Goal: Information Seeking & Learning: Check status

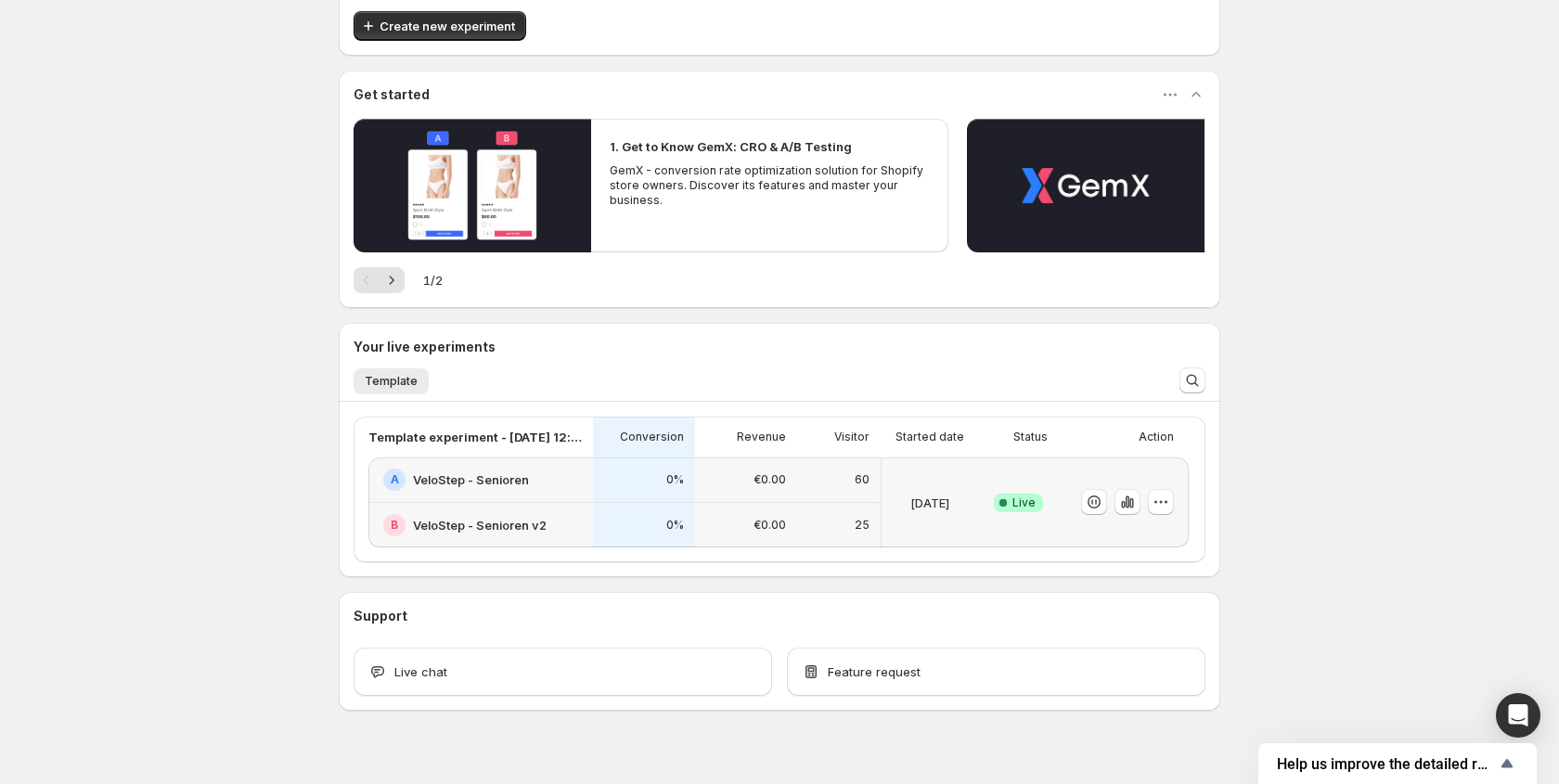
scroll to position [105, 0]
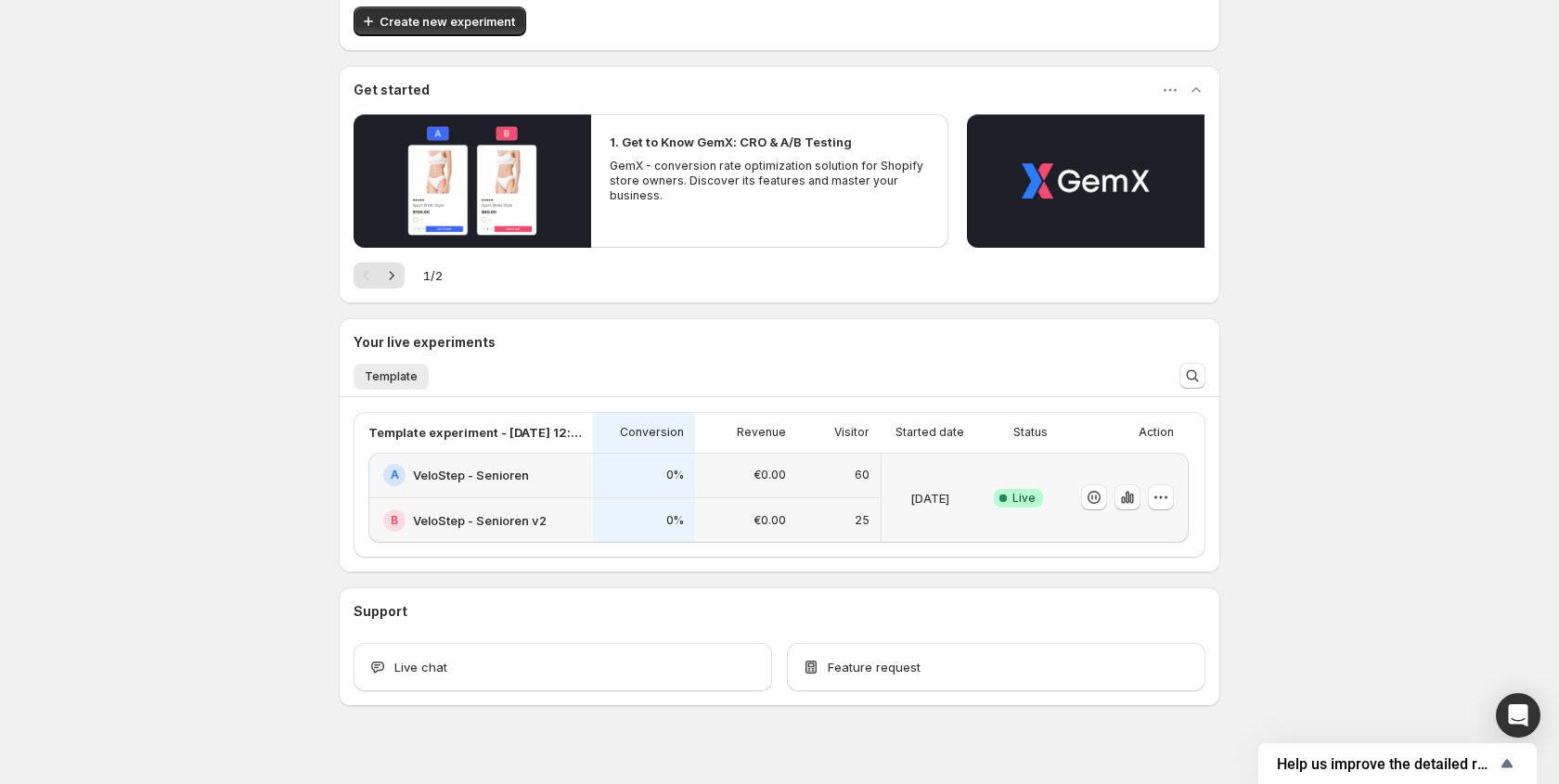
click at [1126, 499] on icon "button" at bounding box center [1127, 498] width 4 height 12
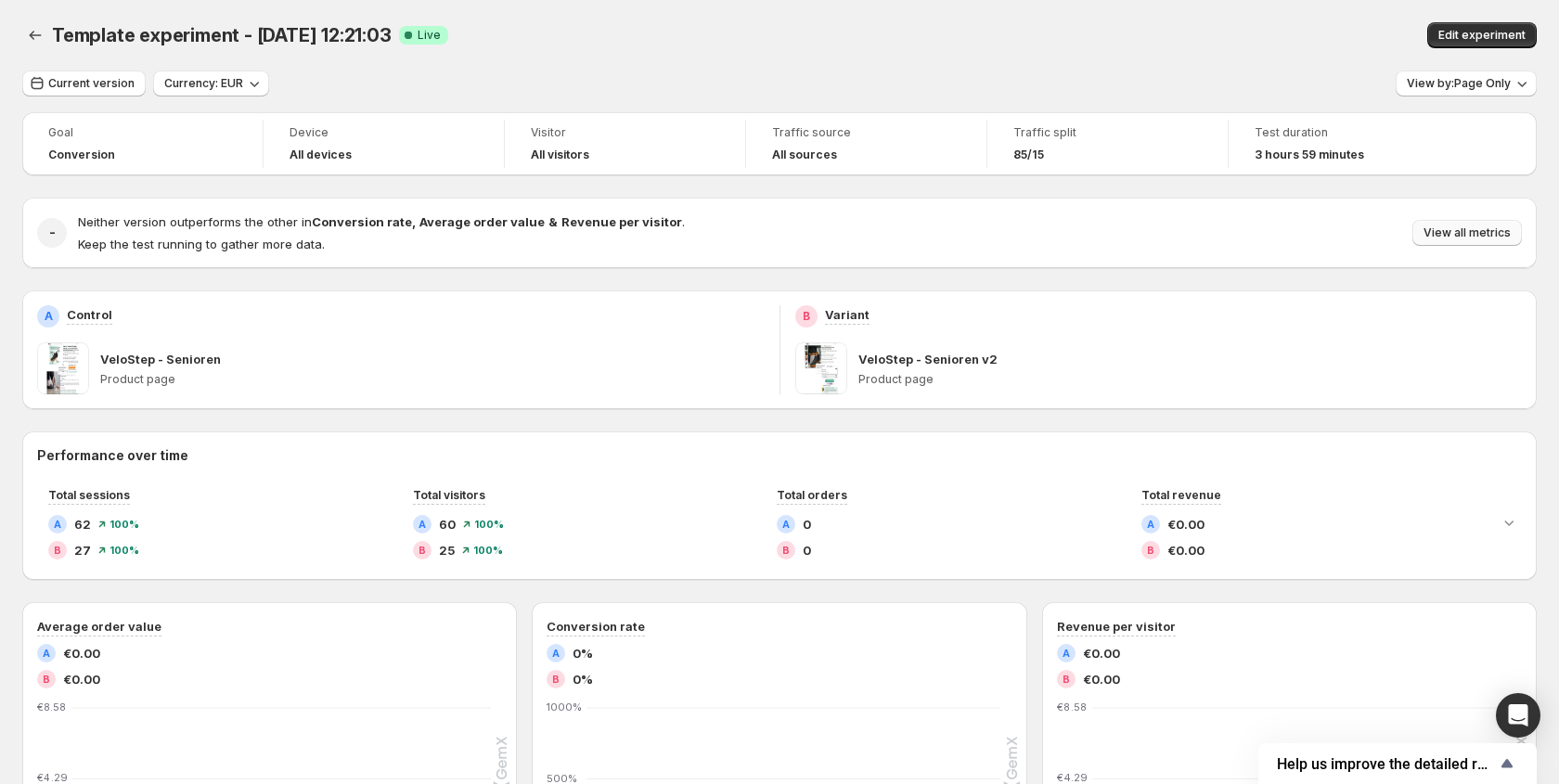
click at [1430, 298] on div "B Variant VeloStep - Senioren v2 Product page" at bounding box center [1159, 350] width 757 height 119
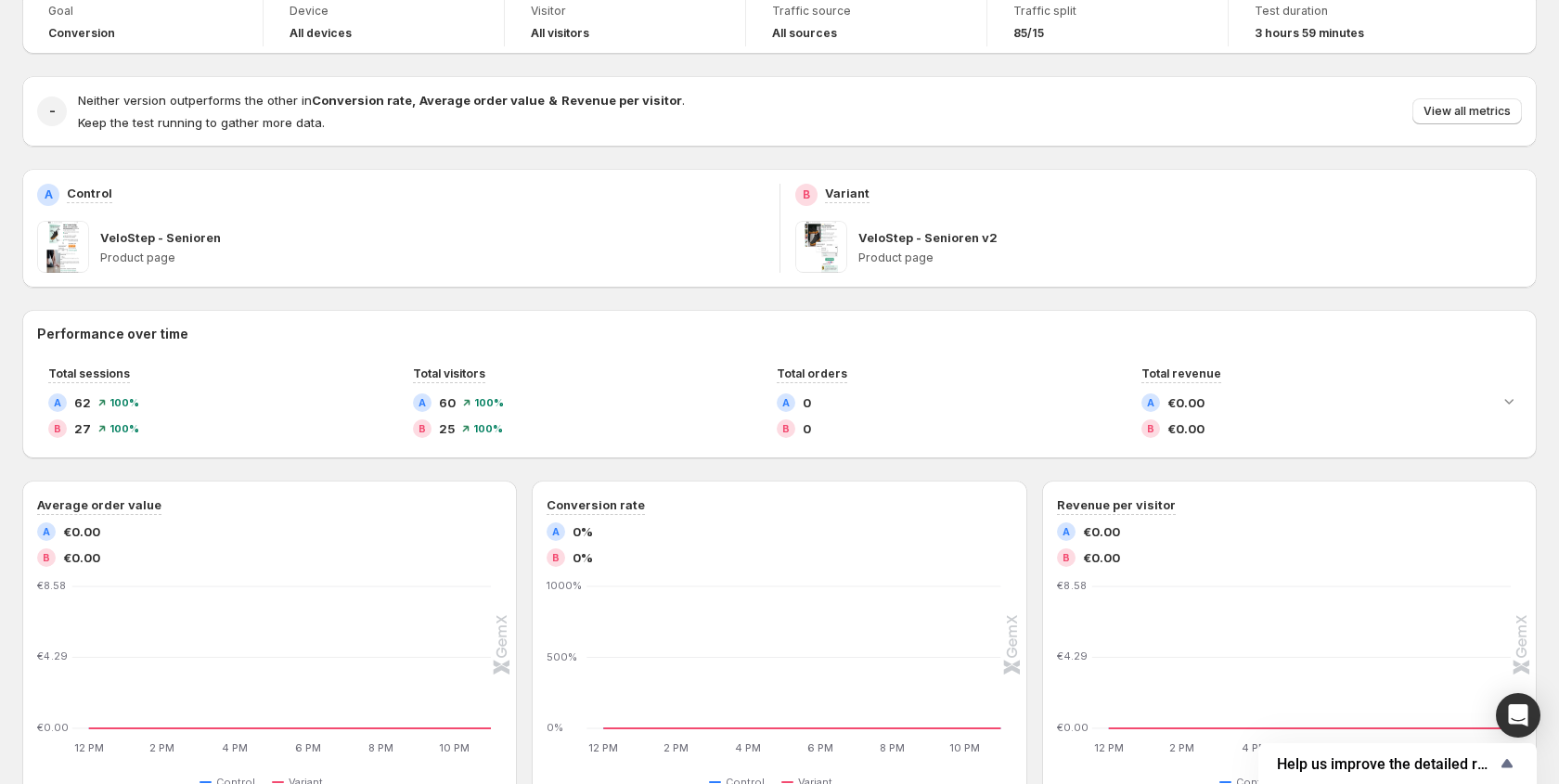
scroll to position [110, 0]
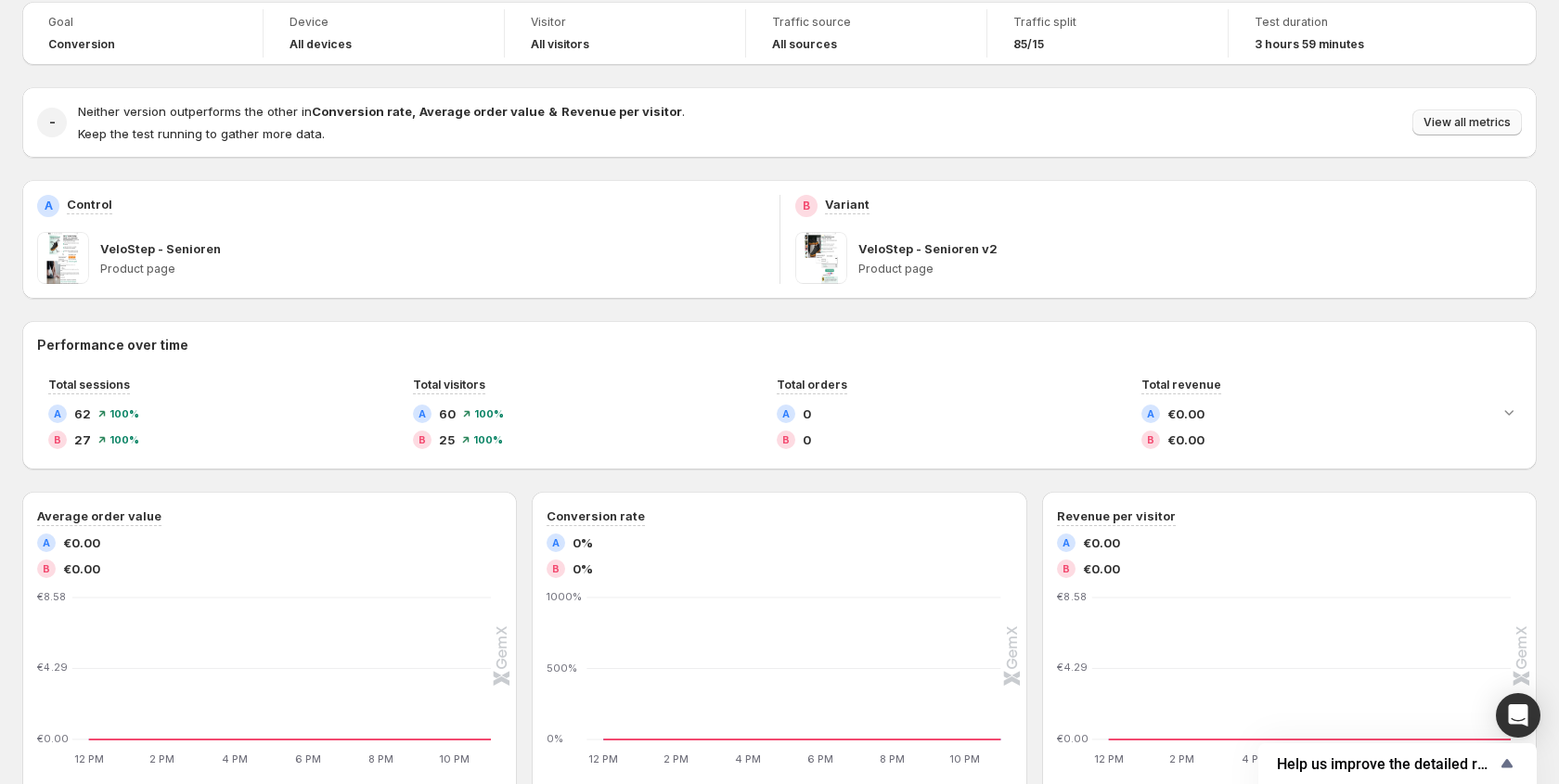
click at [1476, 135] on button "View all metrics" at bounding box center [1467, 122] width 110 height 26
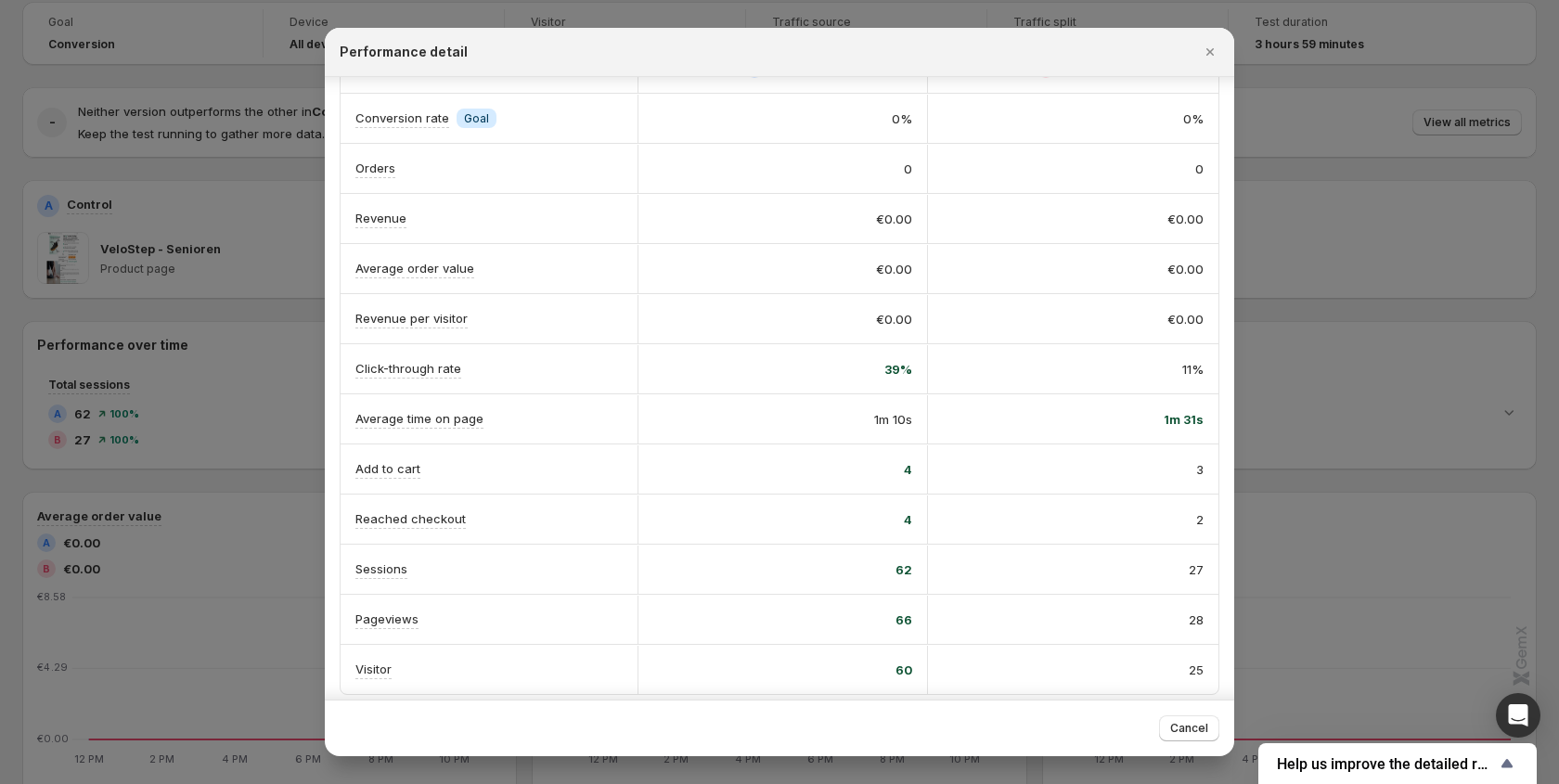
scroll to position [59, 0]
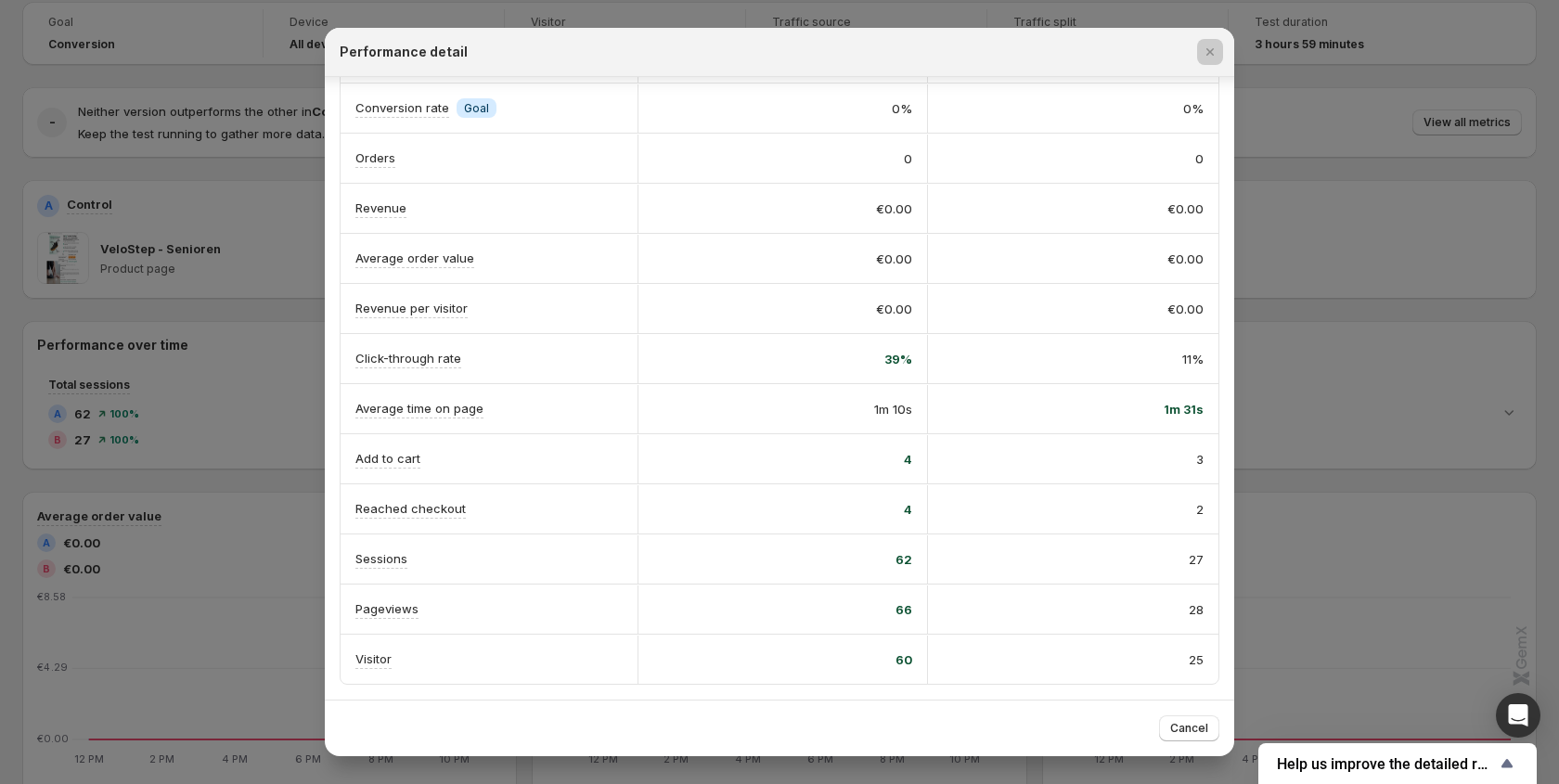
click at [84, 475] on div at bounding box center [780, 392] width 1559 height 784
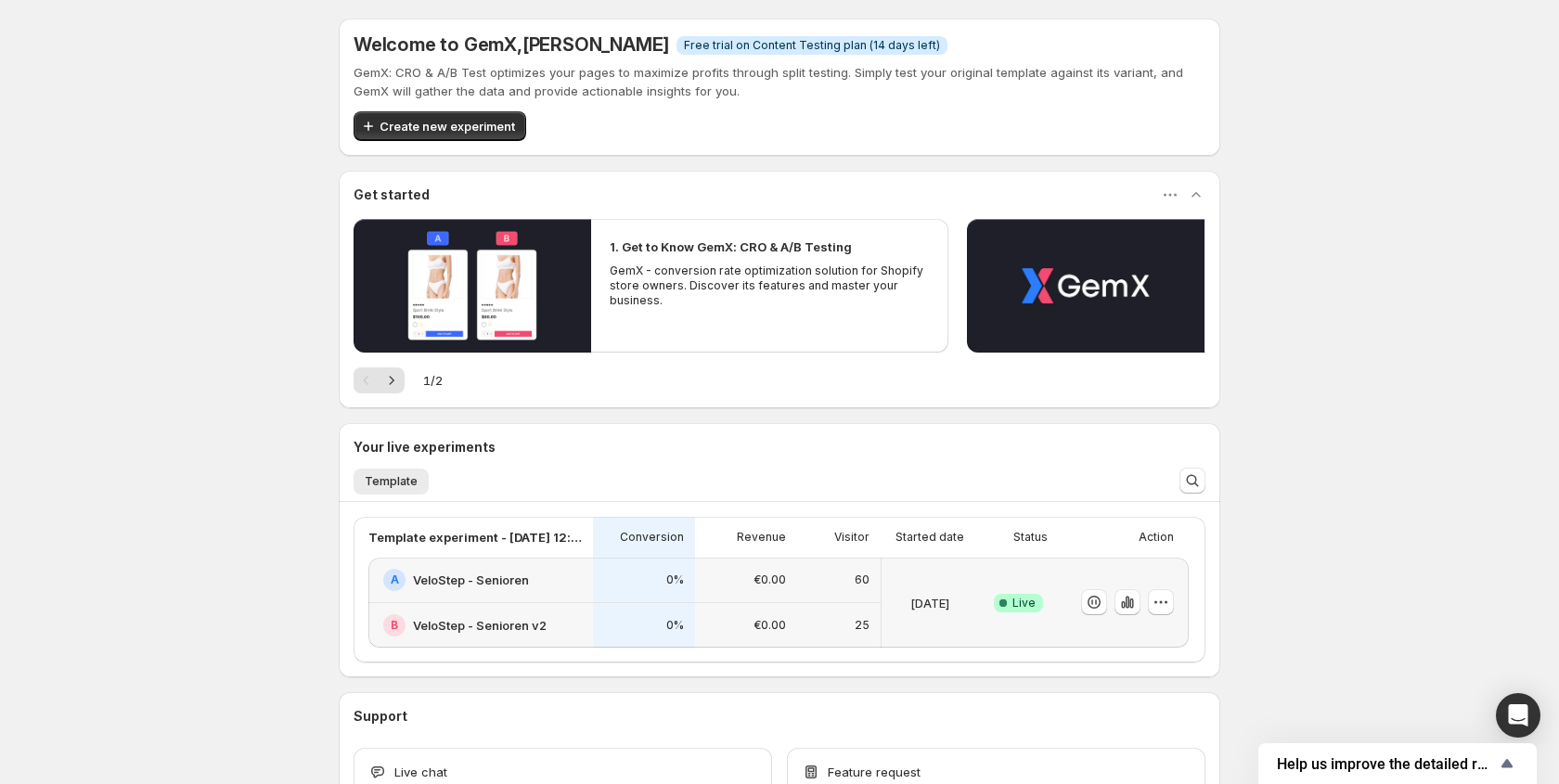
scroll to position [127, 0]
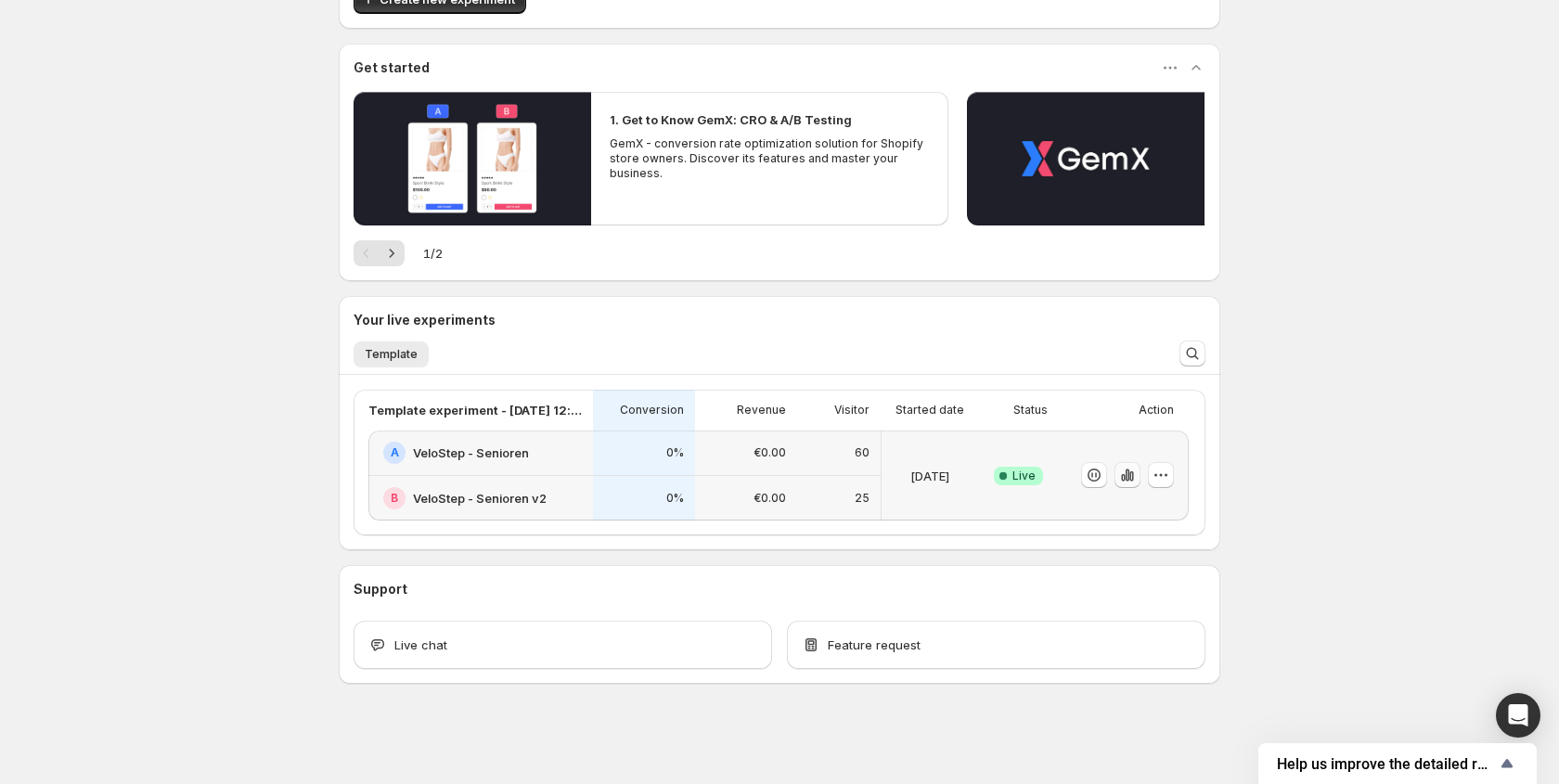
click at [1135, 472] on icon "button" at bounding box center [1126, 475] width 18 height 18
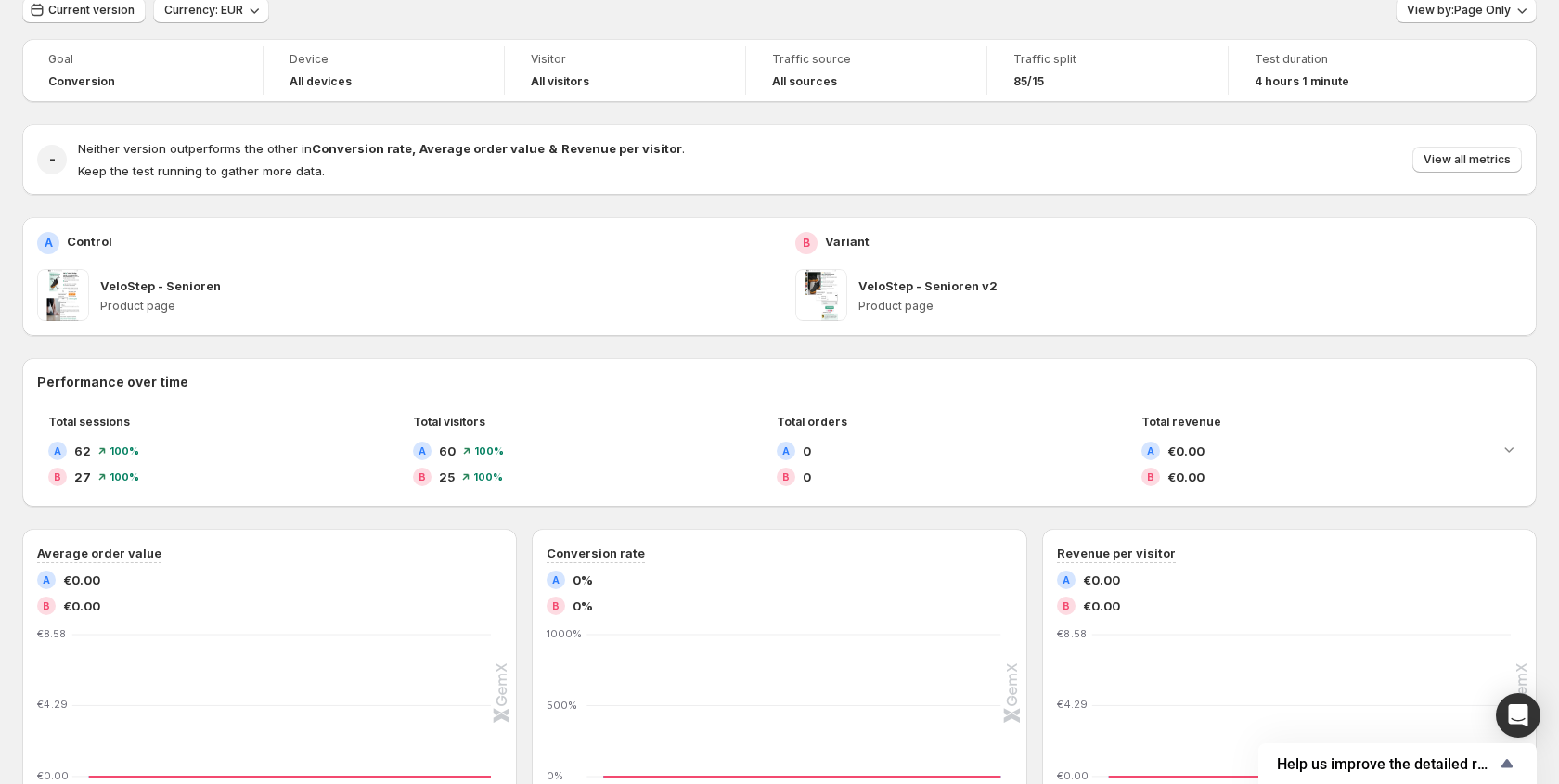
scroll to position [29, 0]
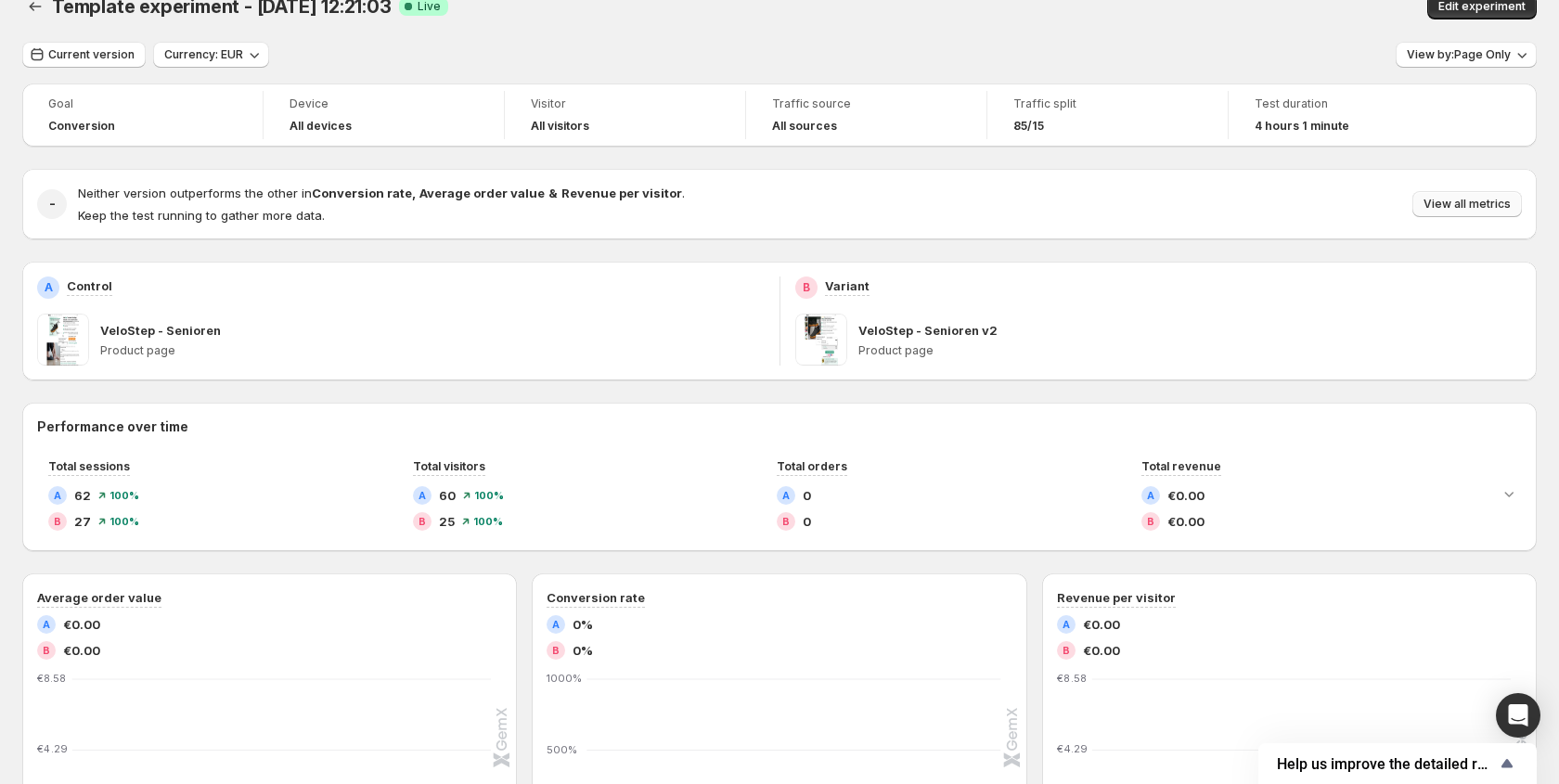
click at [1443, 201] on span "View all metrics" at bounding box center [1467, 204] width 87 height 14
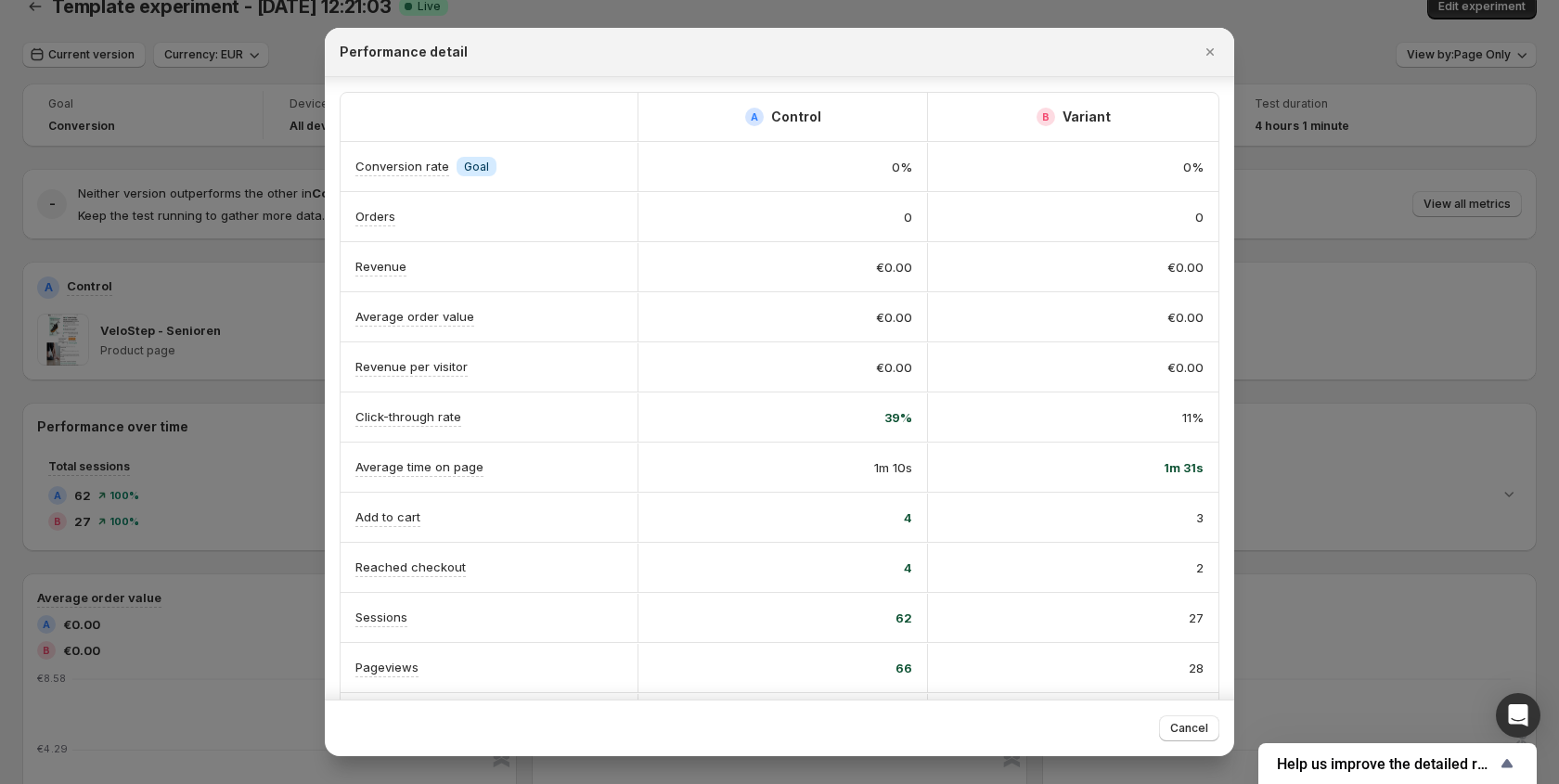
scroll to position [59, 0]
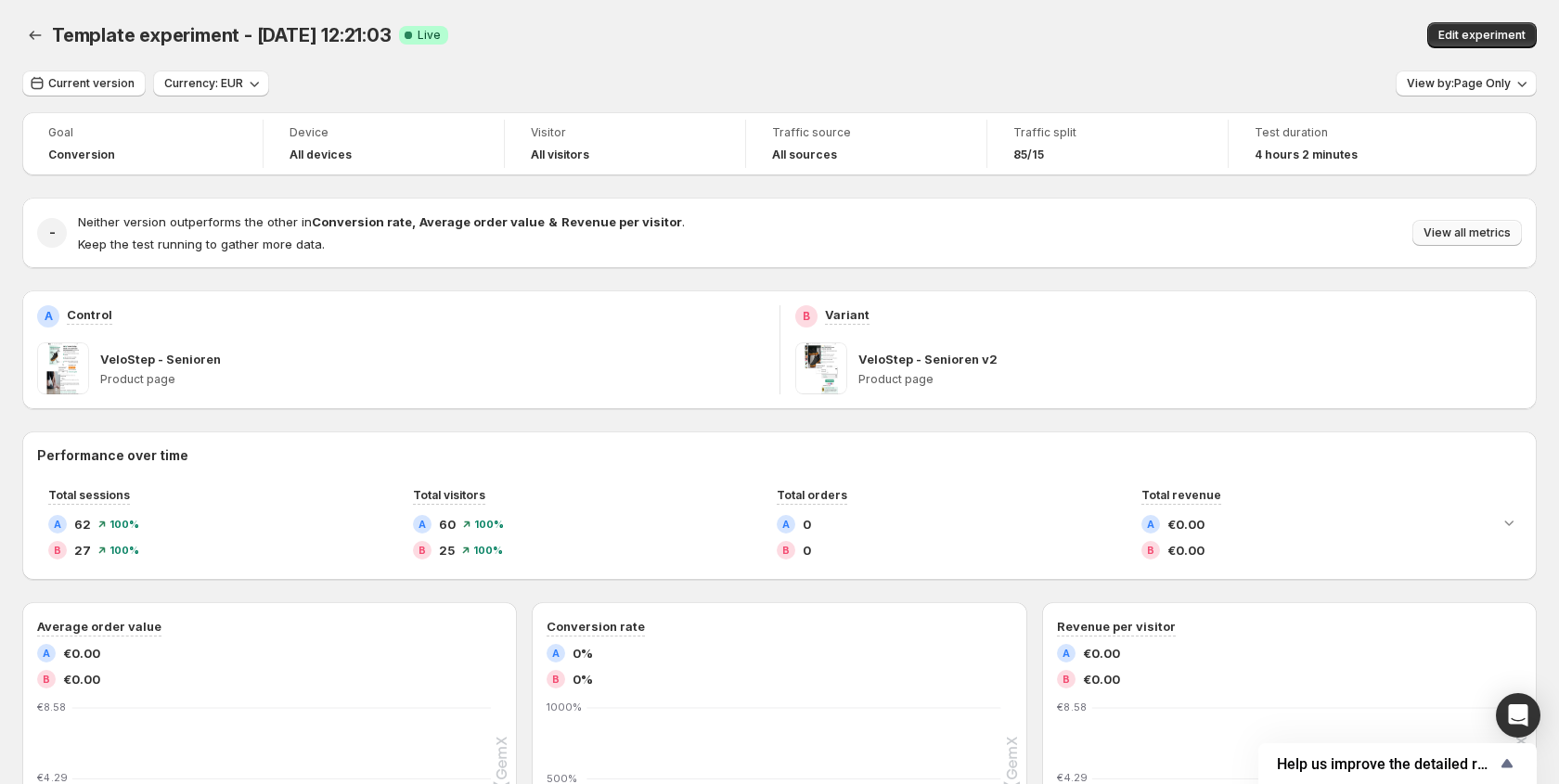
click at [1453, 235] on span "View all metrics" at bounding box center [1467, 233] width 87 height 14
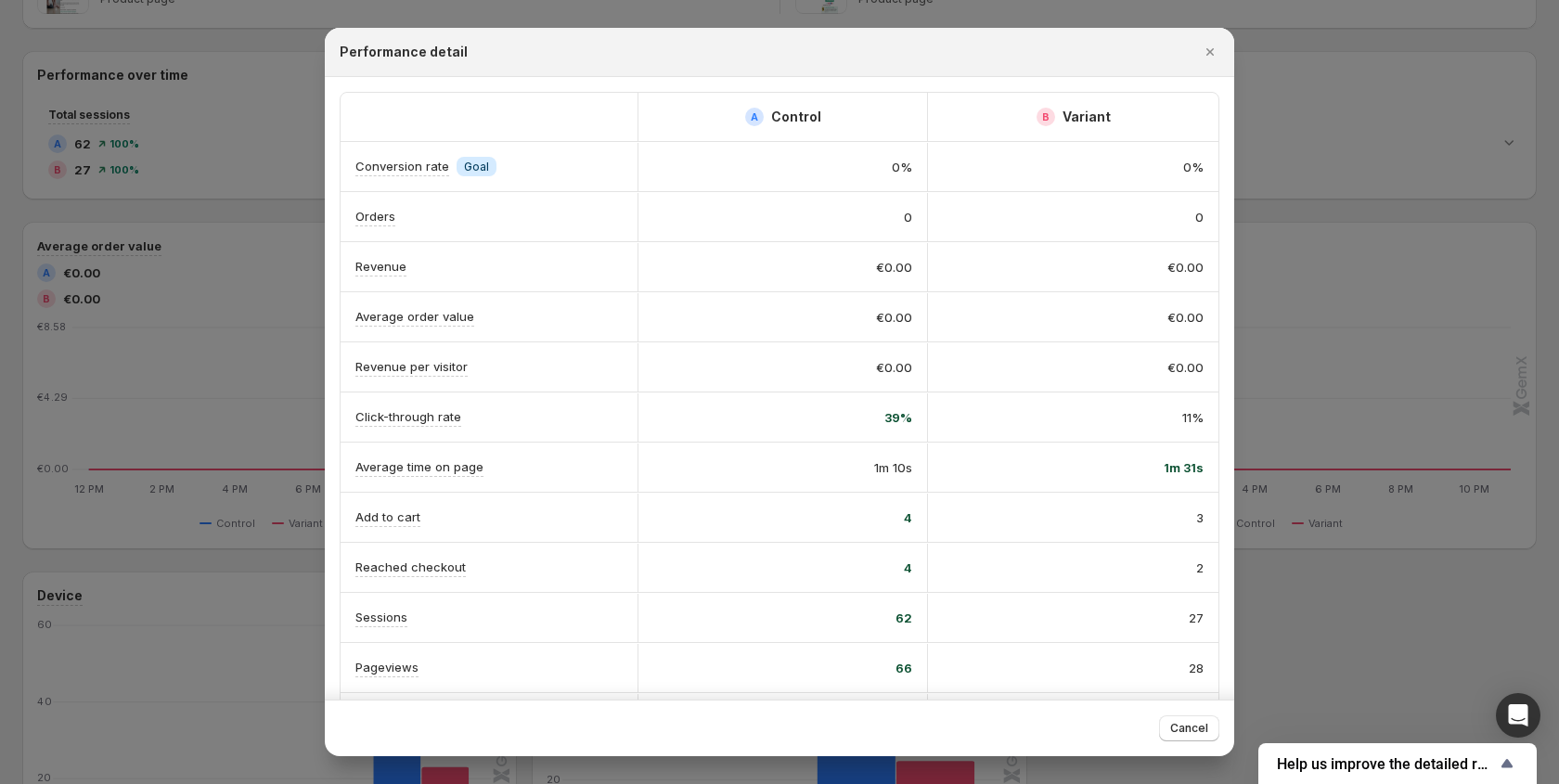
click at [1370, 391] on div at bounding box center [780, 392] width 1559 height 784
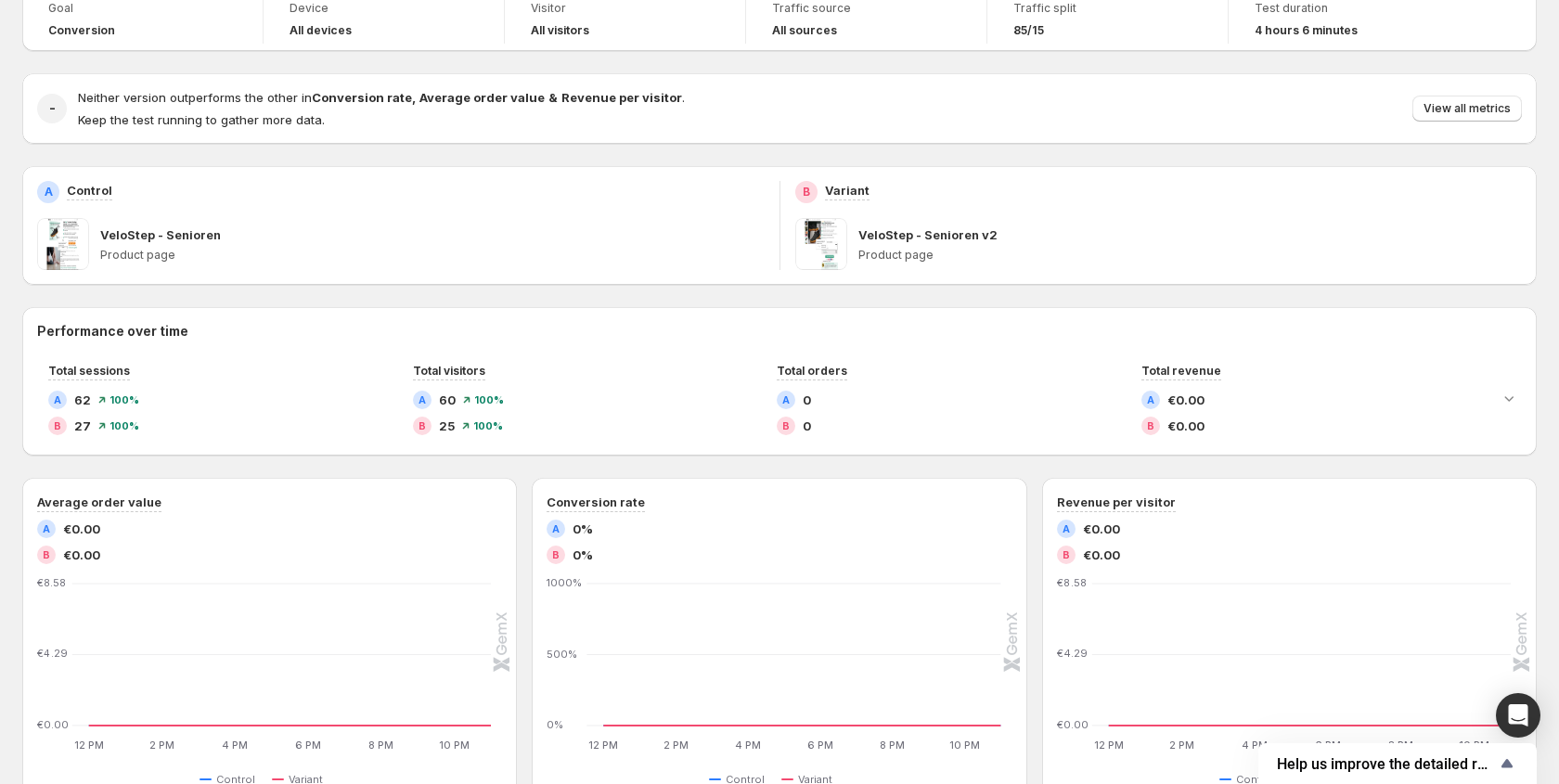
scroll to position [134, 0]
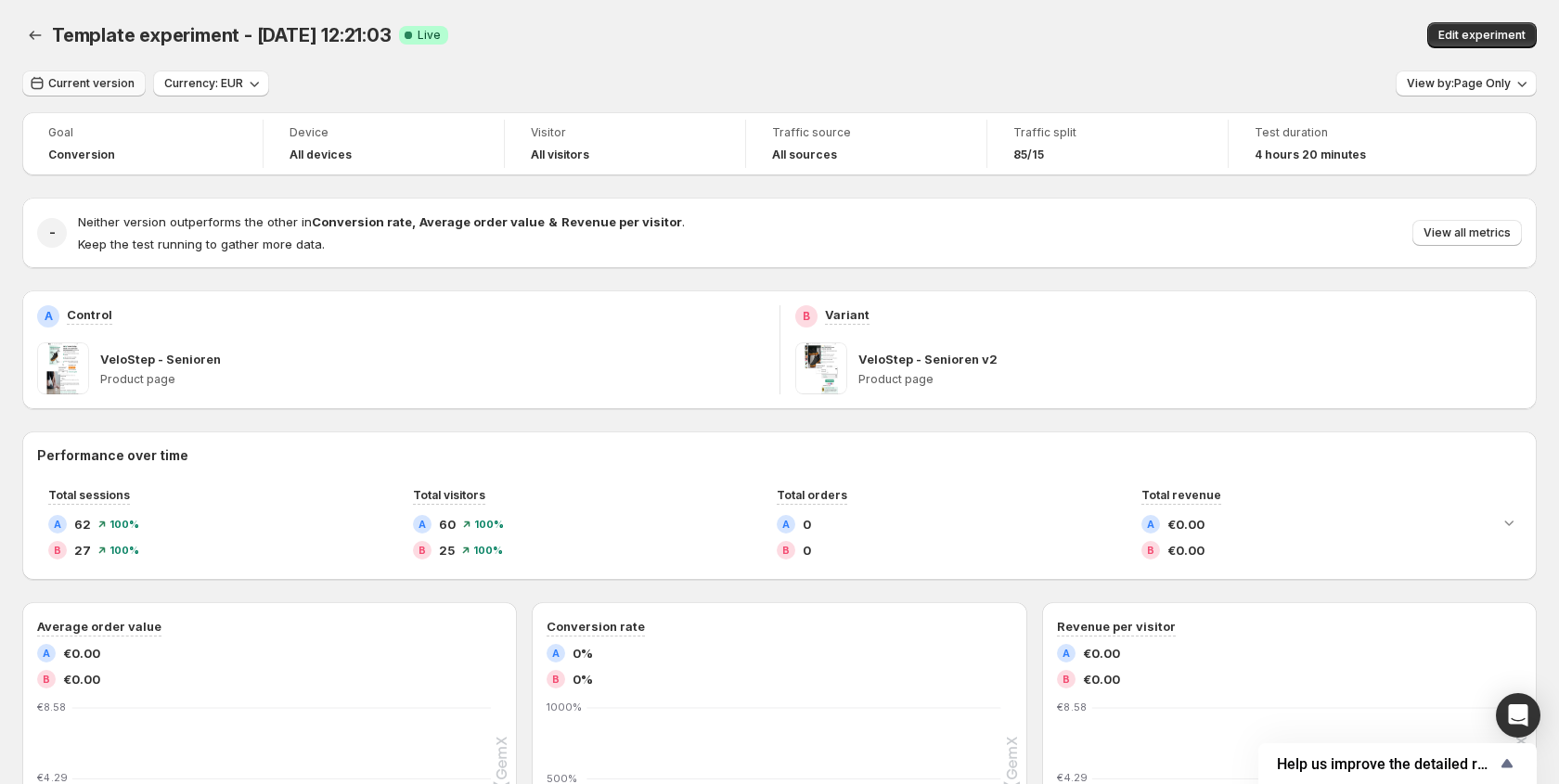
click at [61, 88] on span "Current version" at bounding box center [91, 83] width 87 height 14
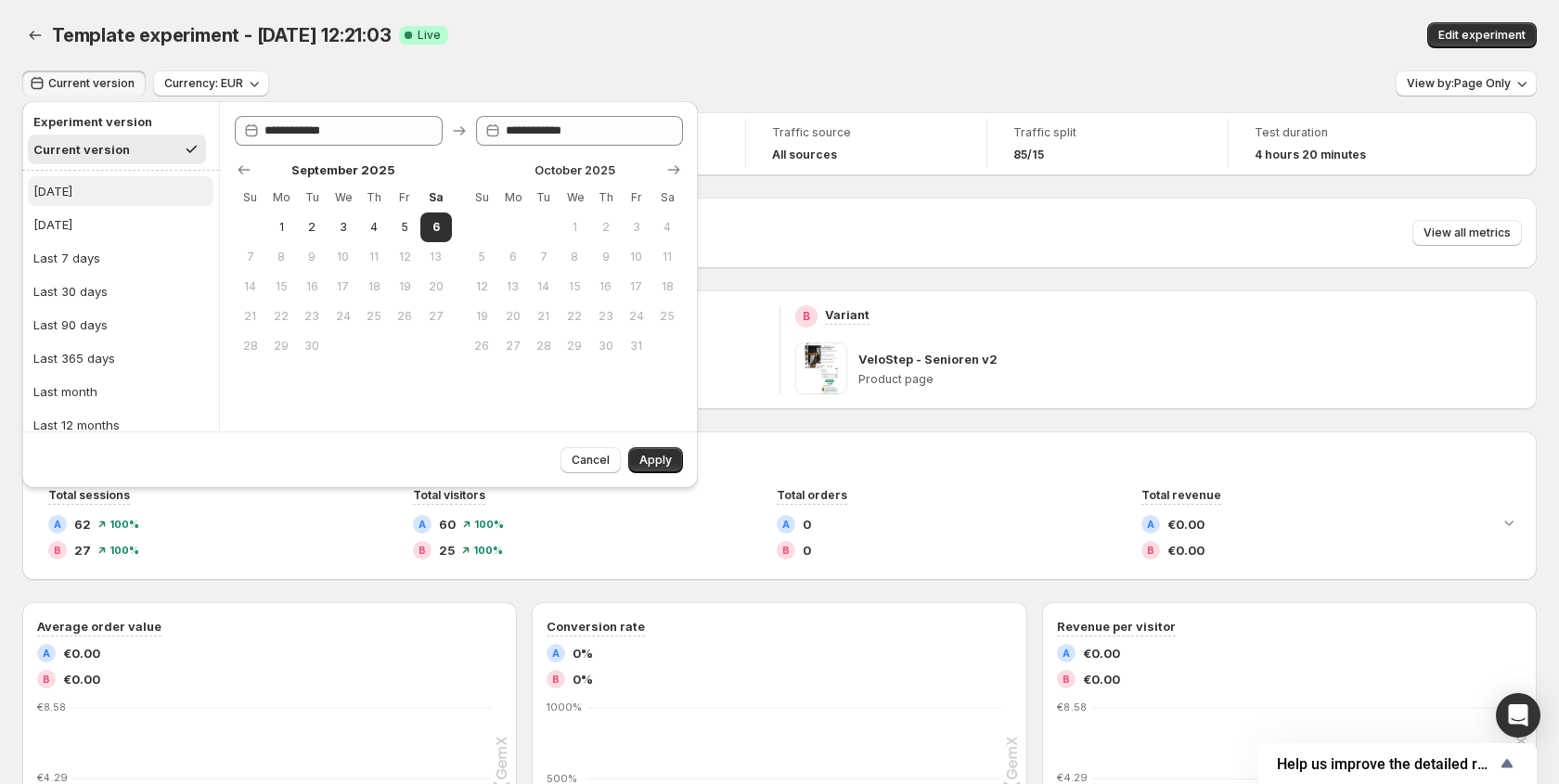
click at [60, 180] on button "[DATE]" at bounding box center [120, 190] width 186 height 30
click at [668, 458] on span "Apply" at bounding box center [656, 459] width 33 height 14
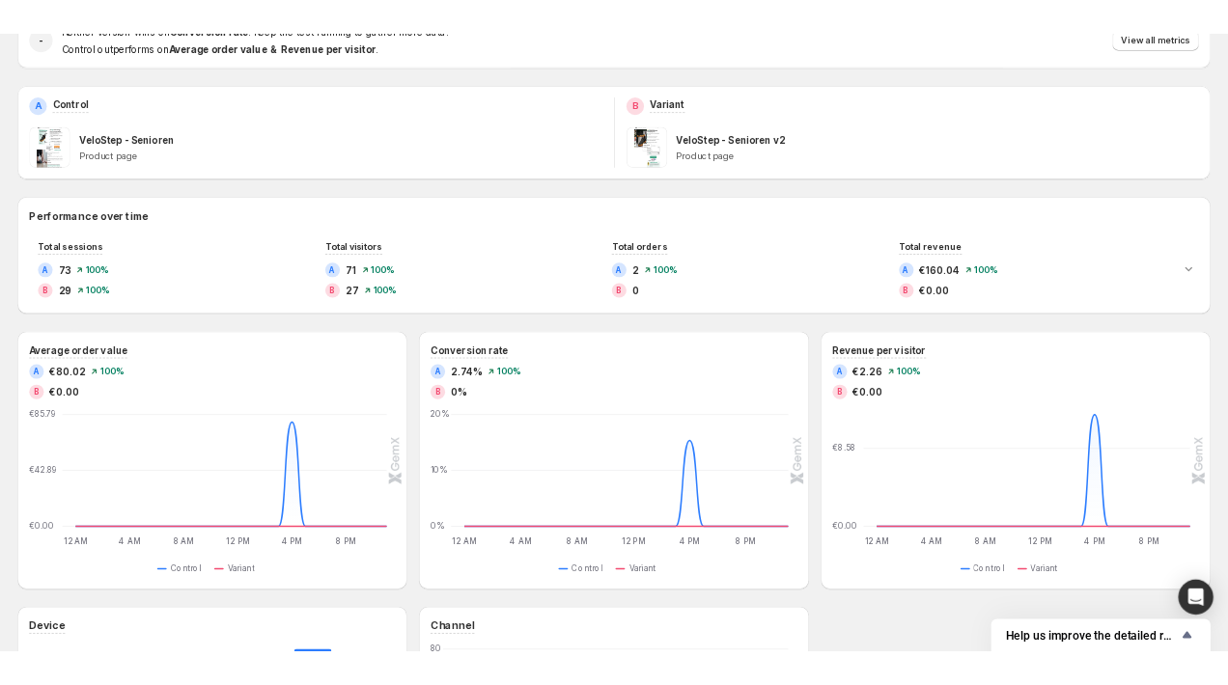
scroll to position [168, 0]
